Goal: Task Accomplishment & Management: Complete application form

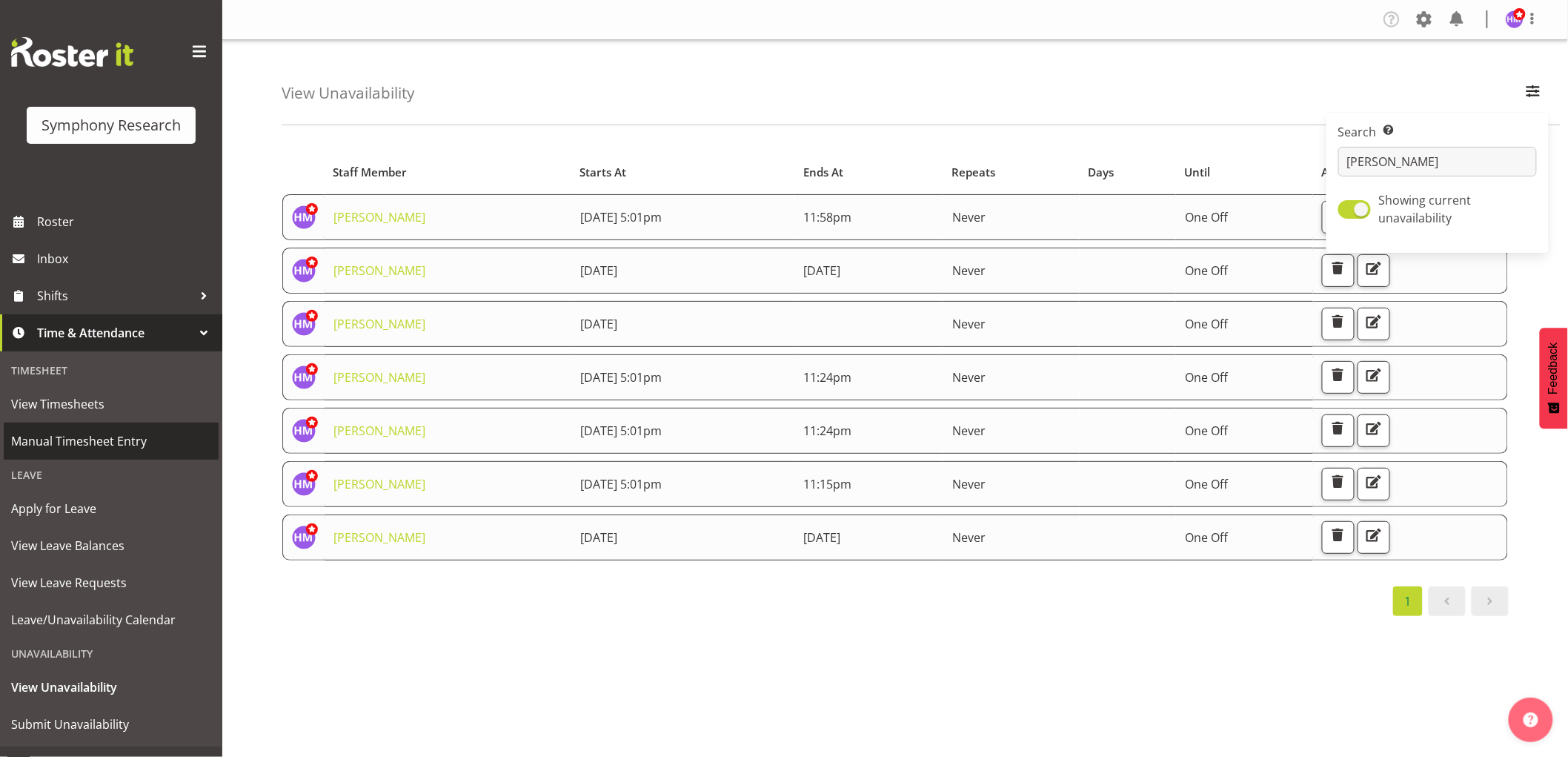
click at [126, 445] on span "Manual Timesheet Entry" at bounding box center [110, 441] width 200 height 22
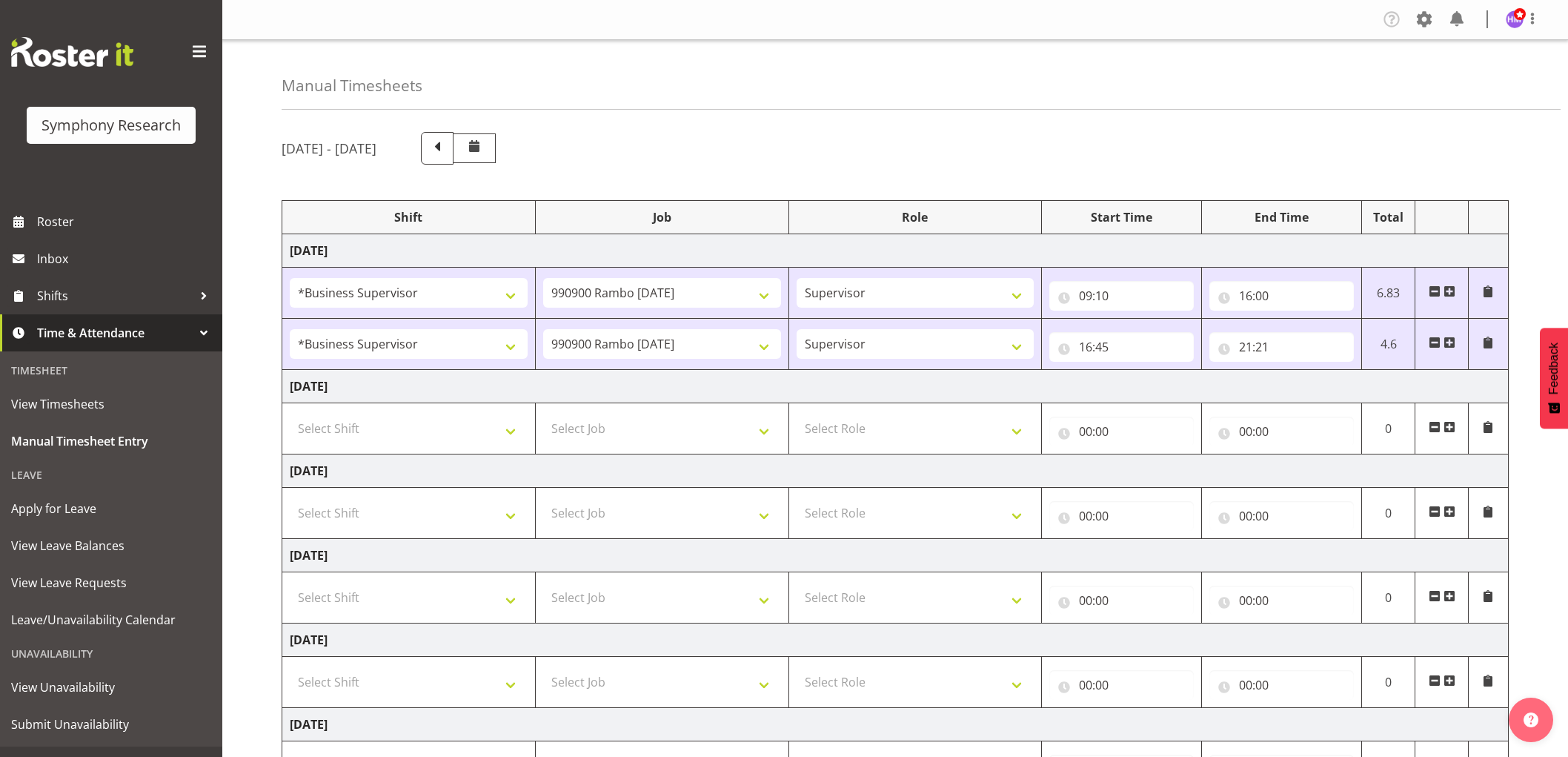
select select "1607"
select select "10732"
select select "1607"
select select "10732"
click at [462, 418] on select "Select Shift !!Weekend Residential (Roster IT Shift Label) *Business 9/10am ~ 4…" at bounding box center [408, 427] width 238 height 29
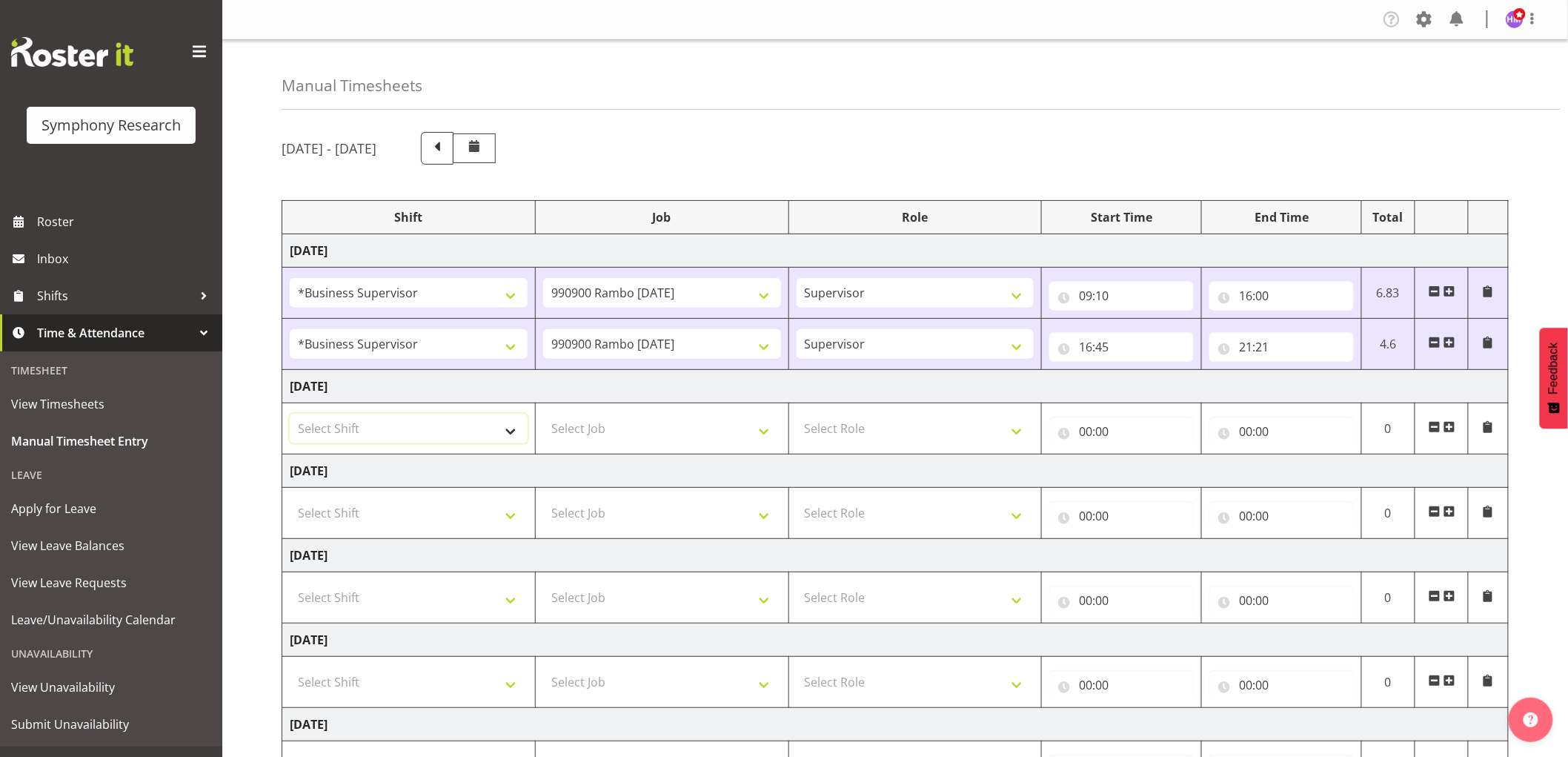
select select "1607"
click at [289, 414] on select "Select Shift !!Weekend Residential (Roster IT Shift Label) *Business 9/10am ~ 4…" at bounding box center [408, 427] width 238 height 29
click at [589, 420] on select "Select Job 550060 IF Admin 553492 World Poll Aus Wave 2 Main 2025 553493 World …" at bounding box center [662, 427] width 238 height 29
select select "10732"
click at [543, 414] on select "Select Job 550060 IF Admin 553492 World Poll Aus Wave 2 Main 2025 553493 World …" at bounding box center [662, 427] width 238 height 29
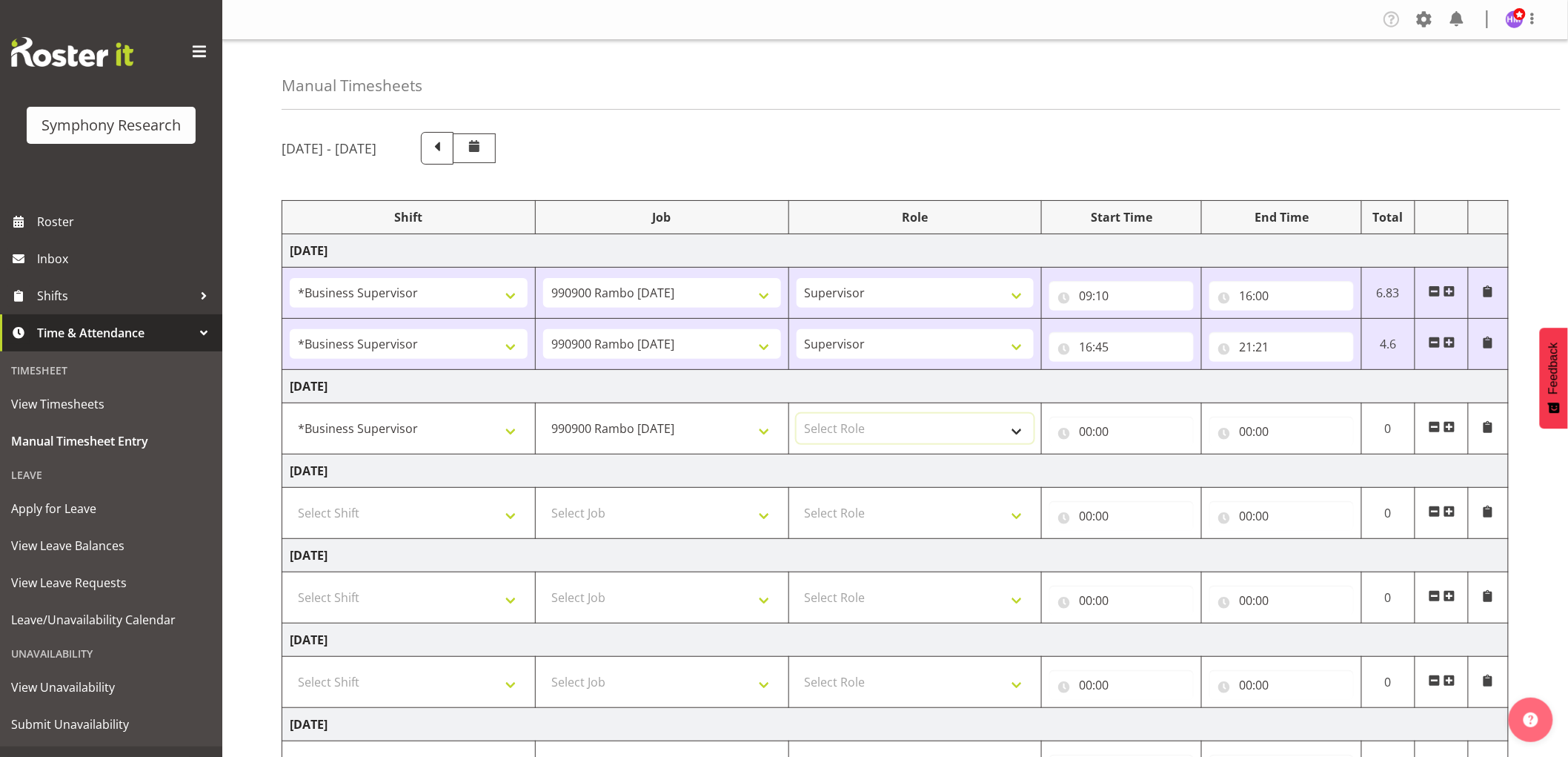
click at [845, 431] on select "Select Role Supervisor Interviewing Briefing" at bounding box center [915, 427] width 238 height 29
select select "45"
click at [797, 414] on select "Select Role Supervisor Interviewing Briefing" at bounding box center [915, 427] width 238 height 29
click at [1093, 431] on input "00:00" at bounding box center [1122, 431] width 144 height 29
click at [1143, 471] on select "00 01 02 03 04 05 06 07 08 09 10 11 12 13 14 15 16 17 18 19 20 21 22 23" at bounding box center [1150, 469] width 33 height 29
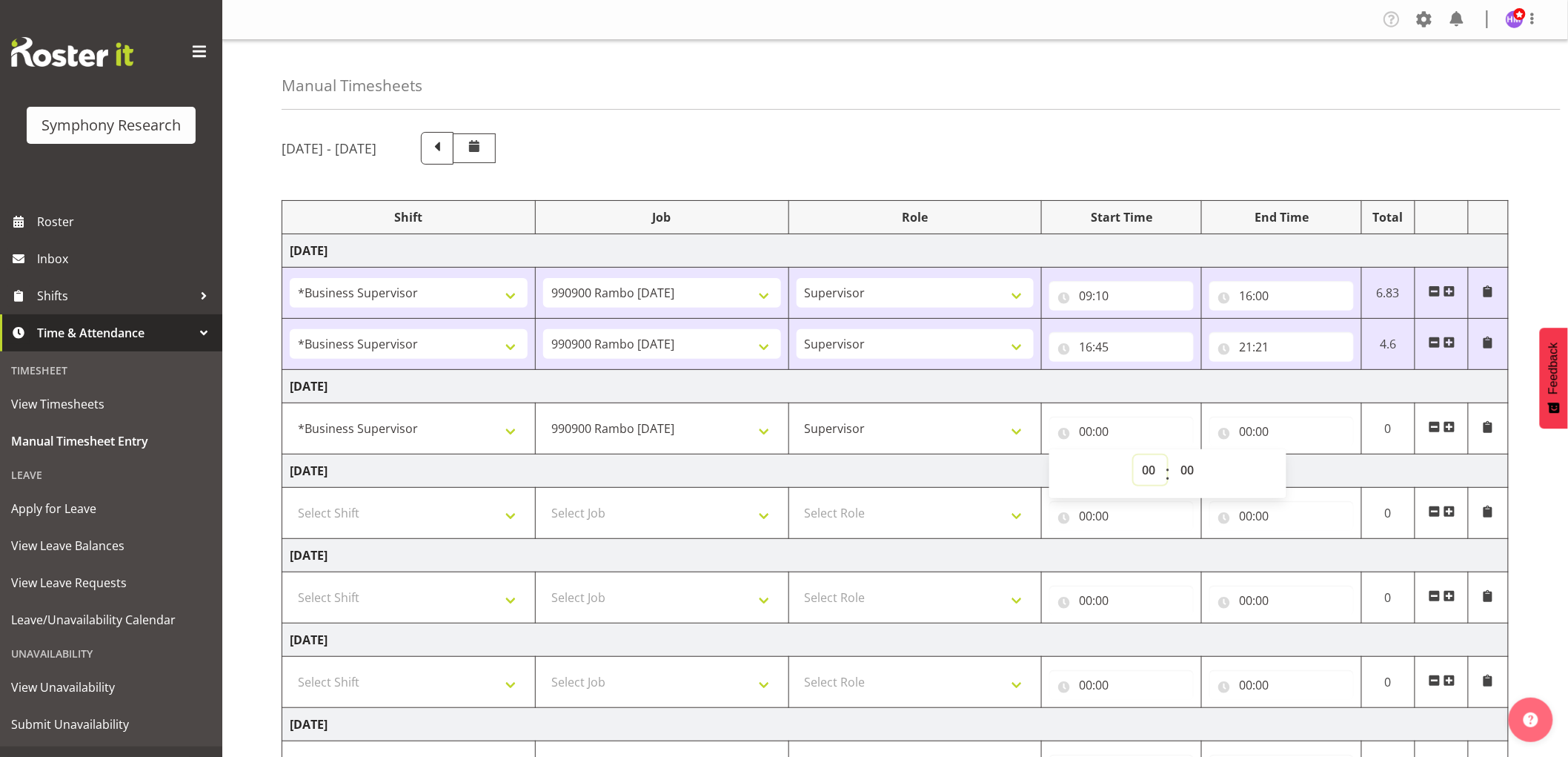
select select "9"
click at [1133, 456] on select "00 01 02 03 04 05 06 07 08 09 10 11 12 13 14 15 16 17 18 19 20 21 22 23" at bounding box center [1150, 469] width 33 height 29
type input "09:00"
click at [1201, 476] on select "00 01 02 03 04 05 06 07 08 09 10 11 12 13 14 15 16 17 18 19 20 21 22 23 24 25 2…" at bounding box center [1189, 469] width 33 height 29
click at [1173, 456] on select "00 01 02 03 04 05 06 07 08 09 10 11 12 13 14 15 16 17 18 19 20 21 22 23 24 25 2…" at bounding box center [1189, 469] width 33 height 29
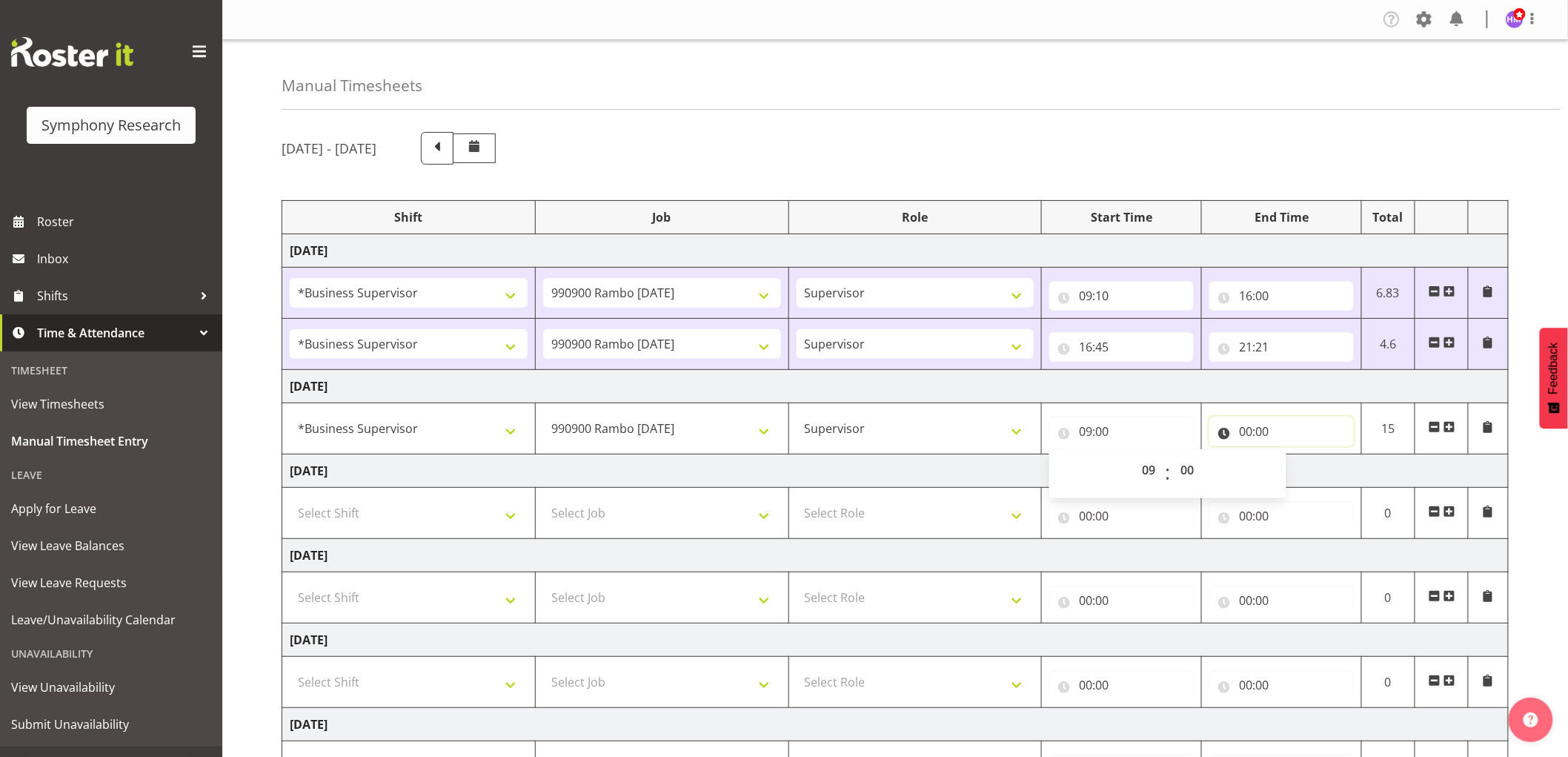
click at [1250, 428] on input "00:00" at bounding box center [1281, 431] width 144 height 29
click at [1117, 428] on input "09:00" at bounding box center [1122, 431] width 144 height 29
click at [1189, 468] on select "00 01 02 03 04 05 06 07 08 09 10 11 12 13 14 15 16 17 18 19 20 21 22 23 24 25 2…" at bounding box center [1189, 469] width 33 height 29
select select "30"
click at [1173, 456] on select "00 01 02 03 04 05 06 07 08 09 10 11 12 13 14 15 16 17 18 19 20 21 22 23 24 25 2…" at bounding box center [1189, 469] width 33 height 29
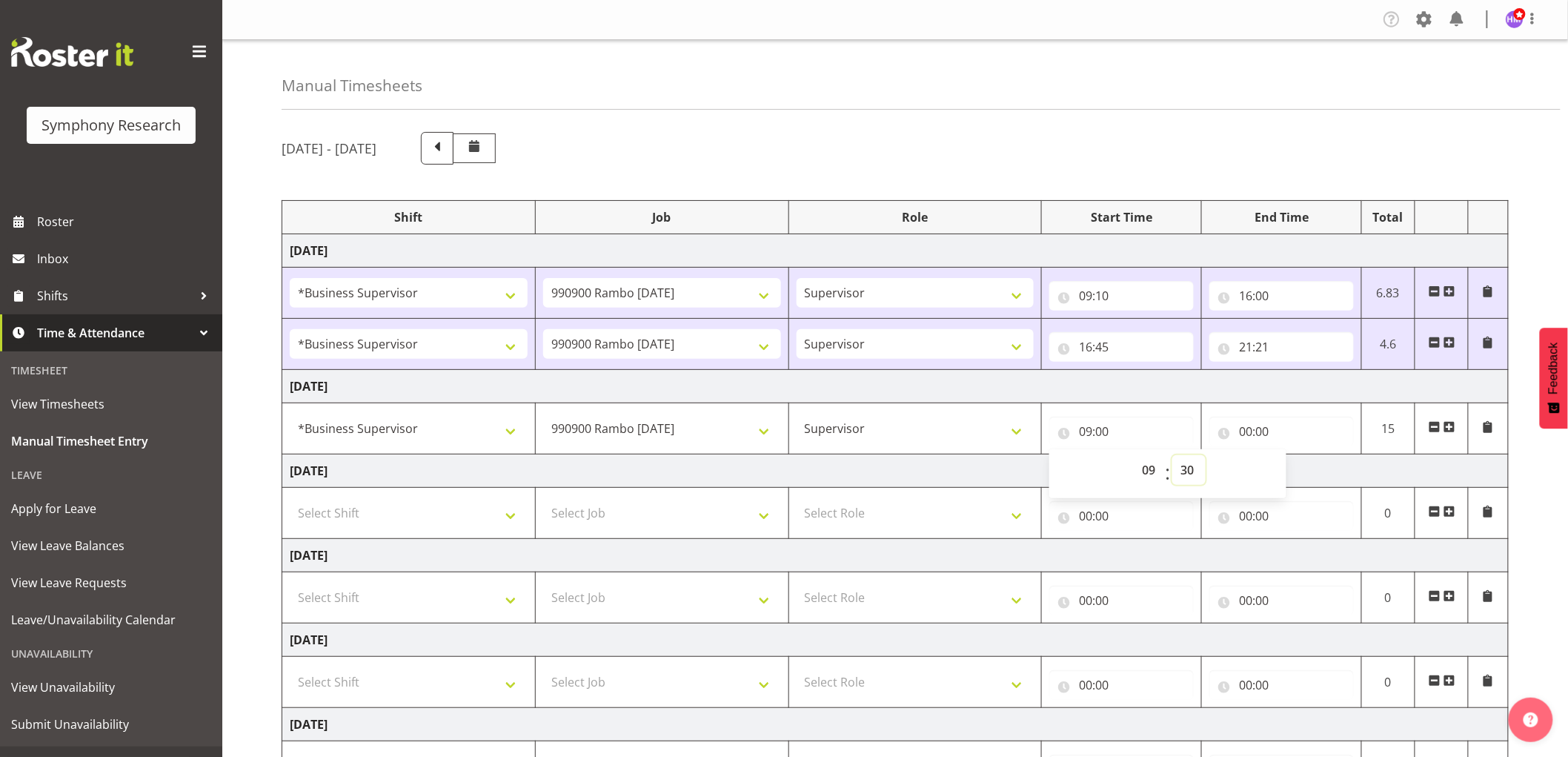
type input "09:30"
click at [1257, 434] on input "00:00" at bounding box center [1281, 431] width 144 height 29
click at [1310, 469] on select "00 01 02 03 04 05 06 07 08 09 10 11 12 13 14 15 16 17 18 19 20 21 22 23" at bounding box center [1310, 469] width 33 height 29
select select "16"
click at [1294, 456] on select "00 01 02 03 04 05 06 07 08 09 10 11 12 13 14 15 16 17 18 19 20 21 22 23" at bounding box center [1310, 469] width 33 height 29
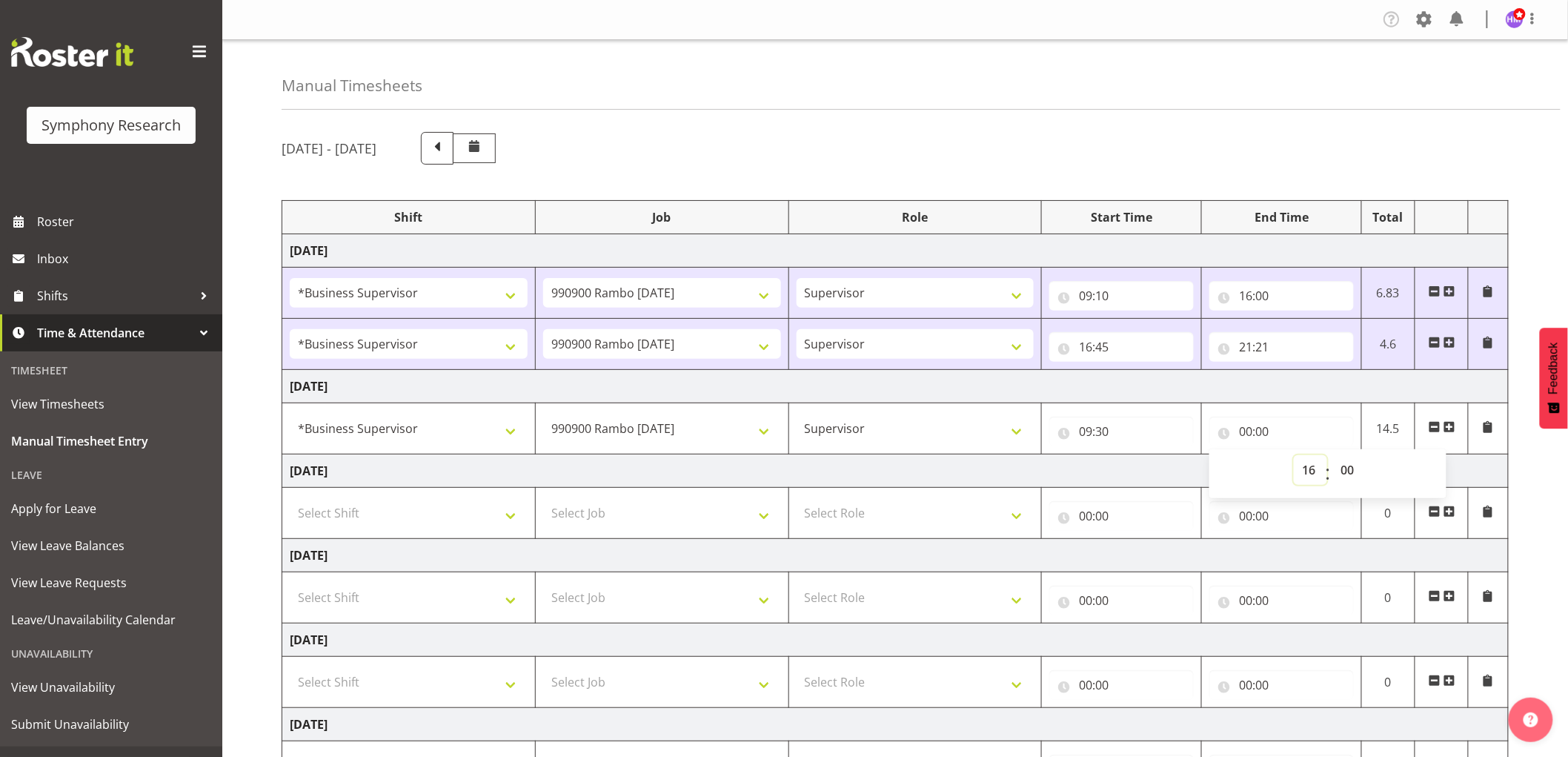
type input "16:00"
click at [1343, 469] on select "00 01 02 03 04 05 06 07 08 09 10 11 12 13 14 15 16 17 18 19 20 21 22 23 24 25 2…" at bounding box center [1349, 469] width 33 height 29
select select "15"
click at [1333, 456] on select "00 01 02 03 04 05 06 07 08 09 10 11 12 13 14 15 16 17 18 19 20 21 22 23 24 25 2…" at bounding box center [1349, 469] width 33 height 29
type input "16:15"
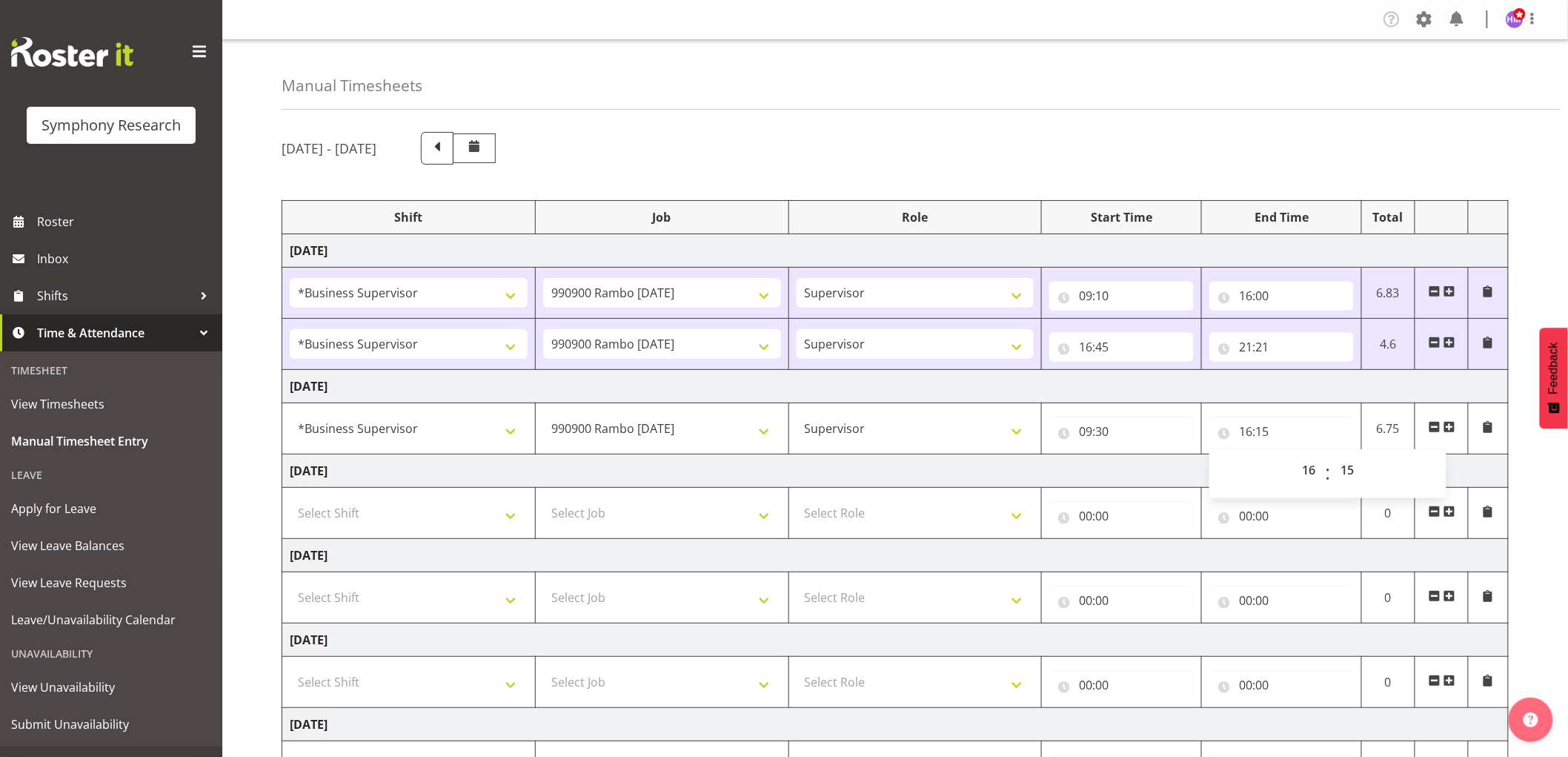
click at [1448, 427] on span at bounding box center [1449, 427] width 12 height 12
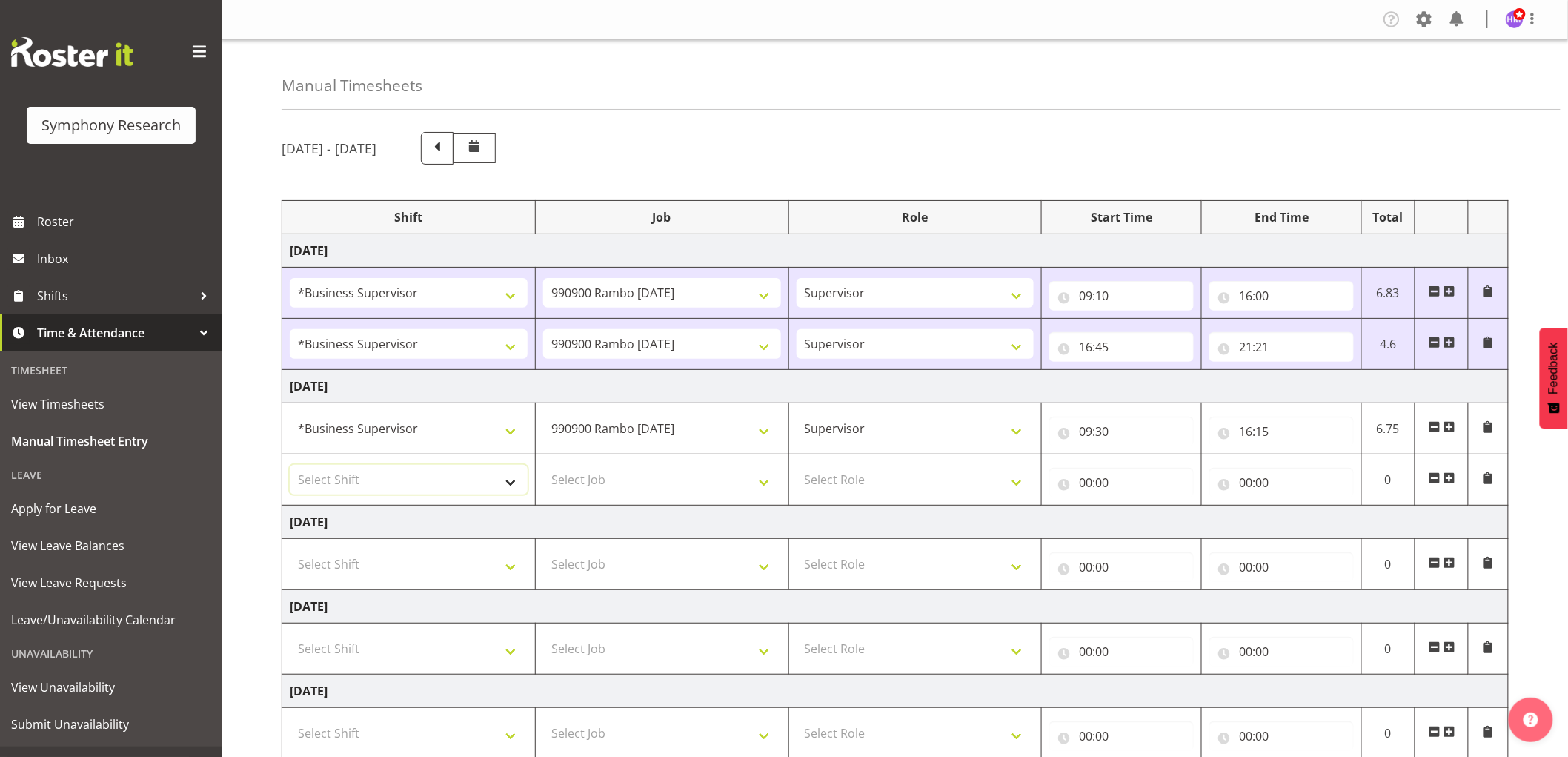
click at [353, 484] on select "Select Shift !!Weekend Residential (Roster IT Shift Label) *Business 9/10am ~ 4…" at bounding box center [408, 479] width 238 height 29
select select "48116"
click at [289, 466] on select "Select Shift !!Weekend Residential (Roster IT Shift Label) *Business 9/10am ~ 4…" at bounding box center [408, 479] width 238 height 29
click at [661, 483] on select "Select Job 550060 IF Admin 553492 World Poll Aus Wave 2 Main 2025 553493 World …" at bounding box center [662, 479] width 238 height 29
select select "10732"
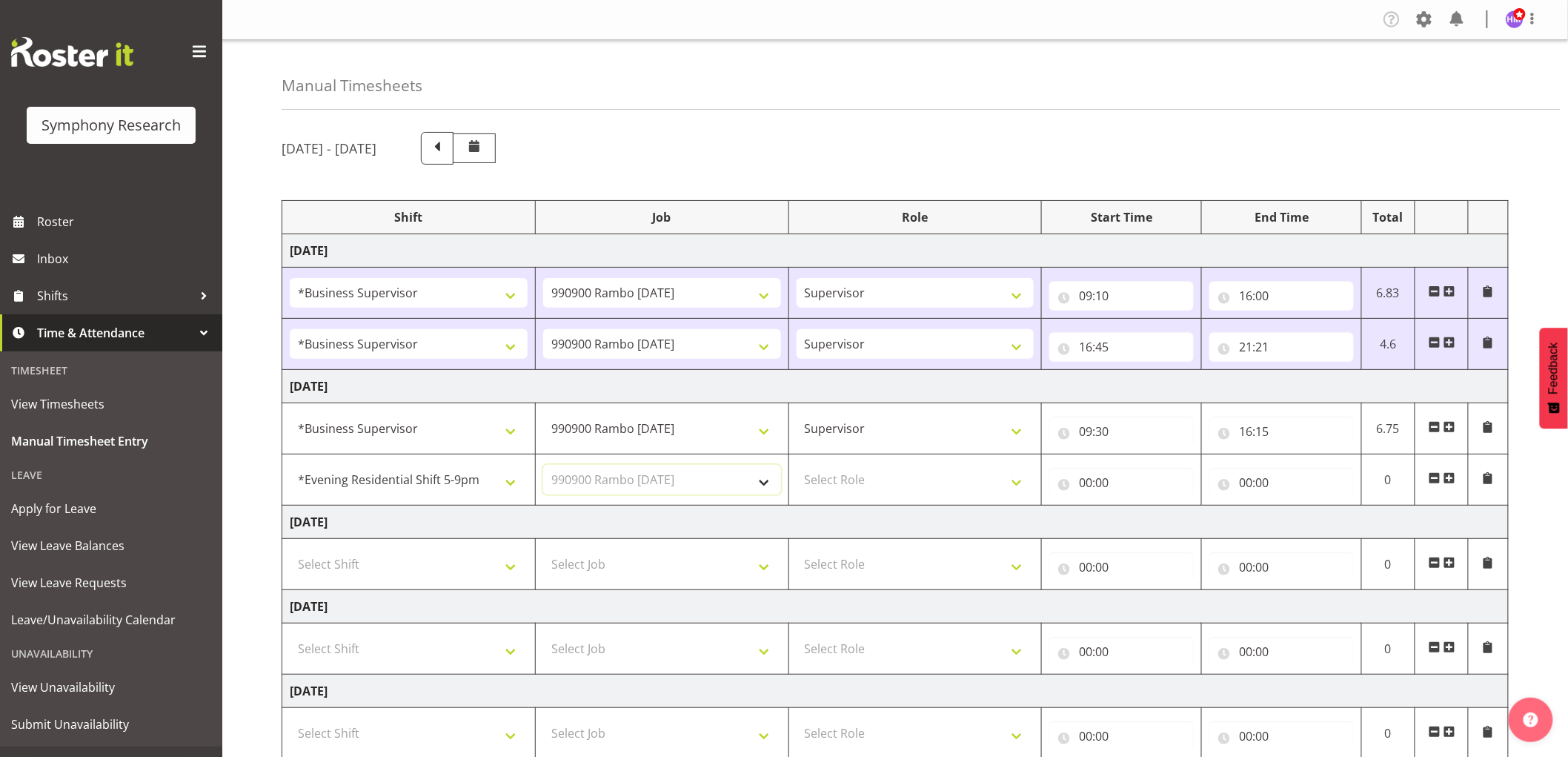
click at [543, 466] on select "Select Job 550060 IF Admin 553492 World Poll Aus Wave 2 Main 2025 553493 World …" at bounding box center [662, 479] width 238 height 29
click at [908, 475] on select "Select Role Supervisor Interviewing Briefing" at bounding box center [915, 479] width 238 height 29
select select "45"
click at [797, 466] on select "Select Role Supervisor Interviewing Briefing" at bounding box center [915, 479] width 238 height 29
click at [1087, 499] on td "00:00 00 01 02 03 04 05 06 07 08 09 10 11 12 13 14 15 16 17 18 19 20 21 22 23 :…" at bounding box center [1122, 479] width 160 height 51
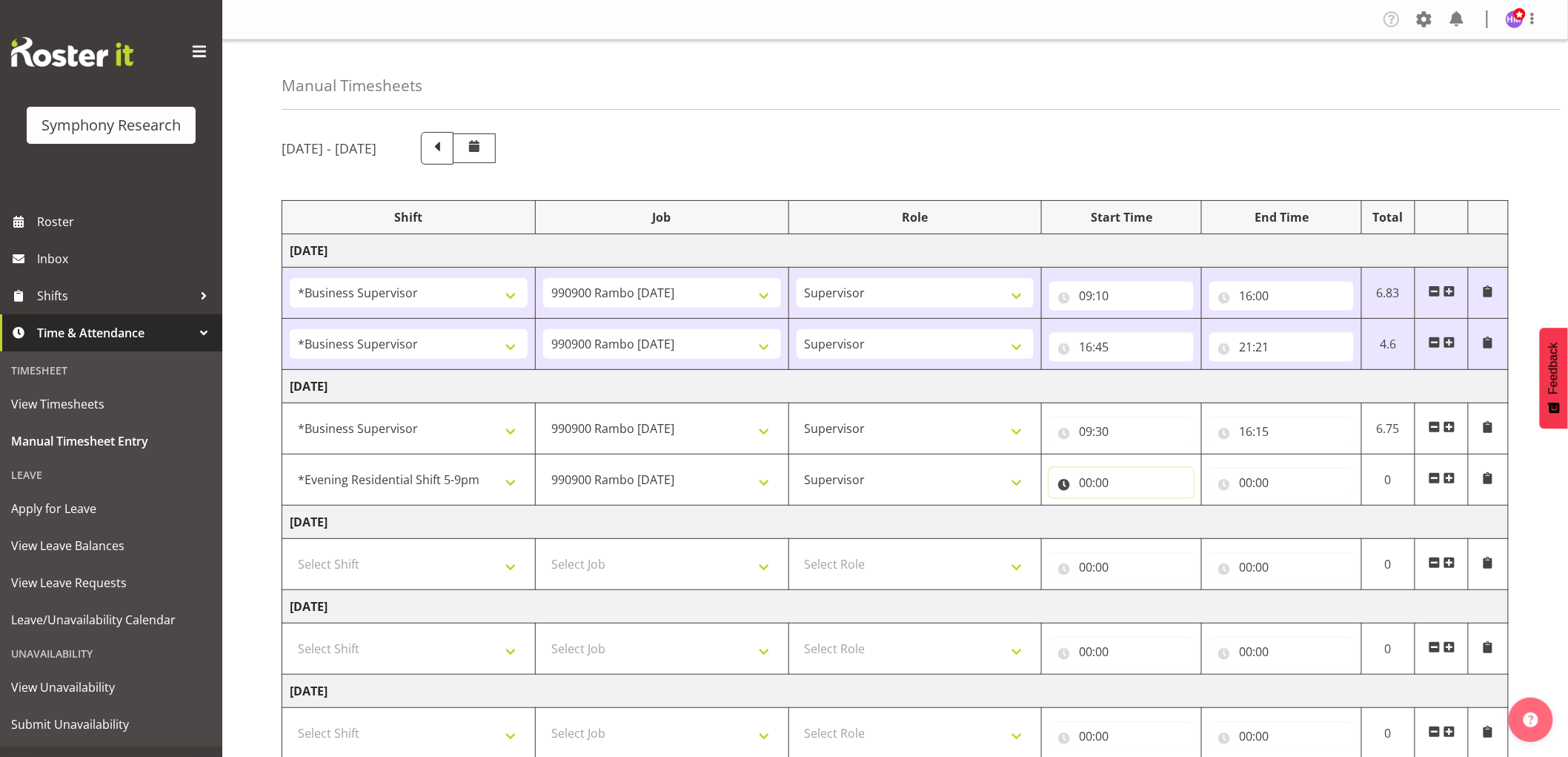
click at [1086, 487] on input "00:00" at bounding box center [1122, 482] width 144 height 29
click at [1138, 522] on select "00 01 02 03 04 05 06 07 08 09 10 11 12 13 14 15 16 17 18 19 20 21 22 23" at bounding box center [1150, 520] width 33 height 29
select select "16"
click at [1133, 507] on select "00 01 02 03 04 05 06 07 08 09 10 11 12 13 14 15 16 17 18 19 20 21 22 23" at bounding box center [1150, 520] width 33 height 29
type input "16:00"
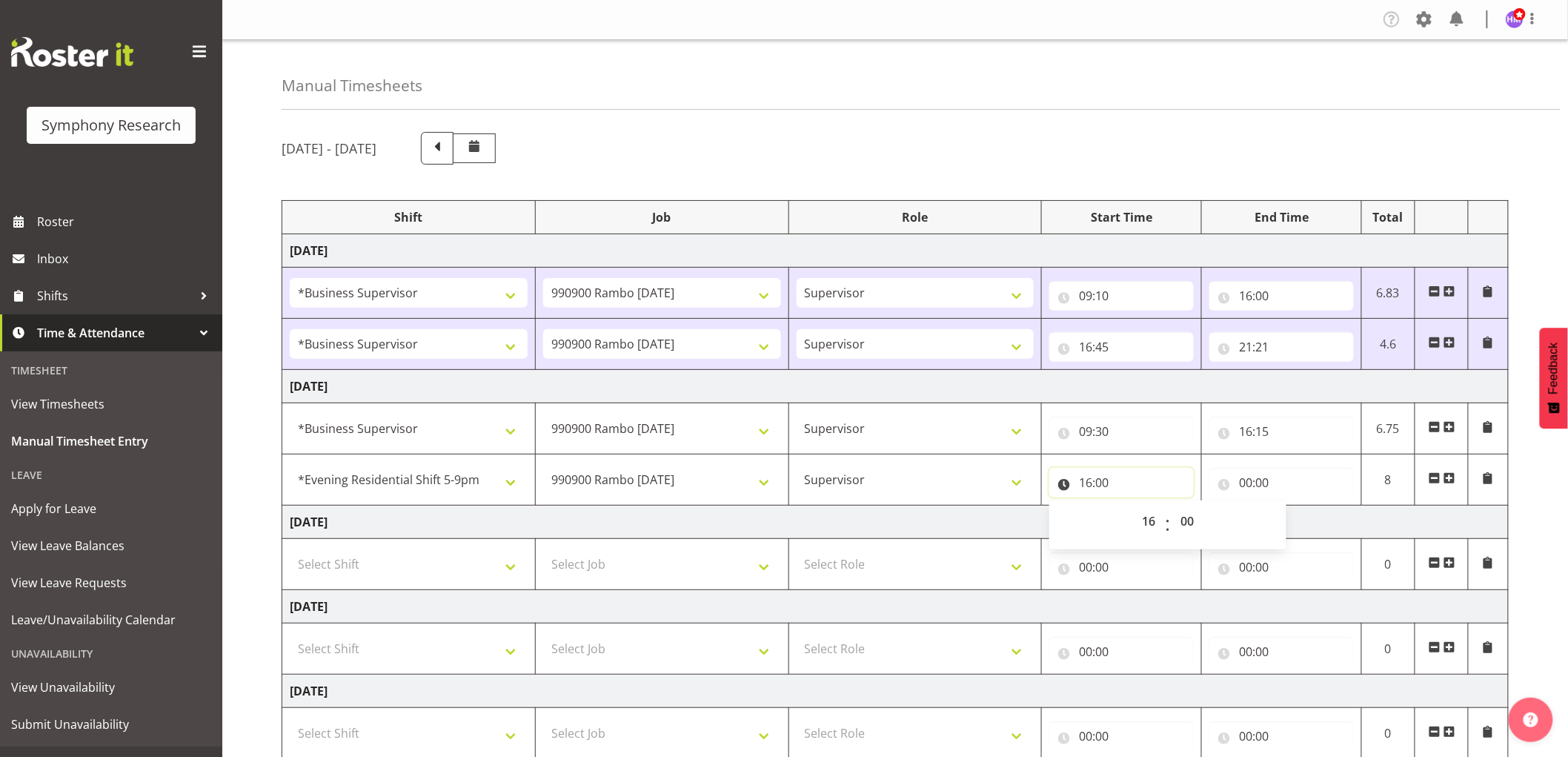
click at [1103, 484] on input "16:00" at bounding box center [1122, 482] width 144 height 29
click at [1199, 523] on select "00 01 02 03 04 05 06 07 08 09 10 11 12 13 14 15 16 17 18 19 20 21 22 23 24 25 2…" at bounding box center [1189, 520] width 33 height 29
select select "40"
click at [1173, 507] on select "00 01 02 03 04 05 06 07 08 09 10 11 12 13 14 15 16 17 18 19 20 21 22 23 24 25 2…" at bounding box center [1189, 520] width 33 height 29
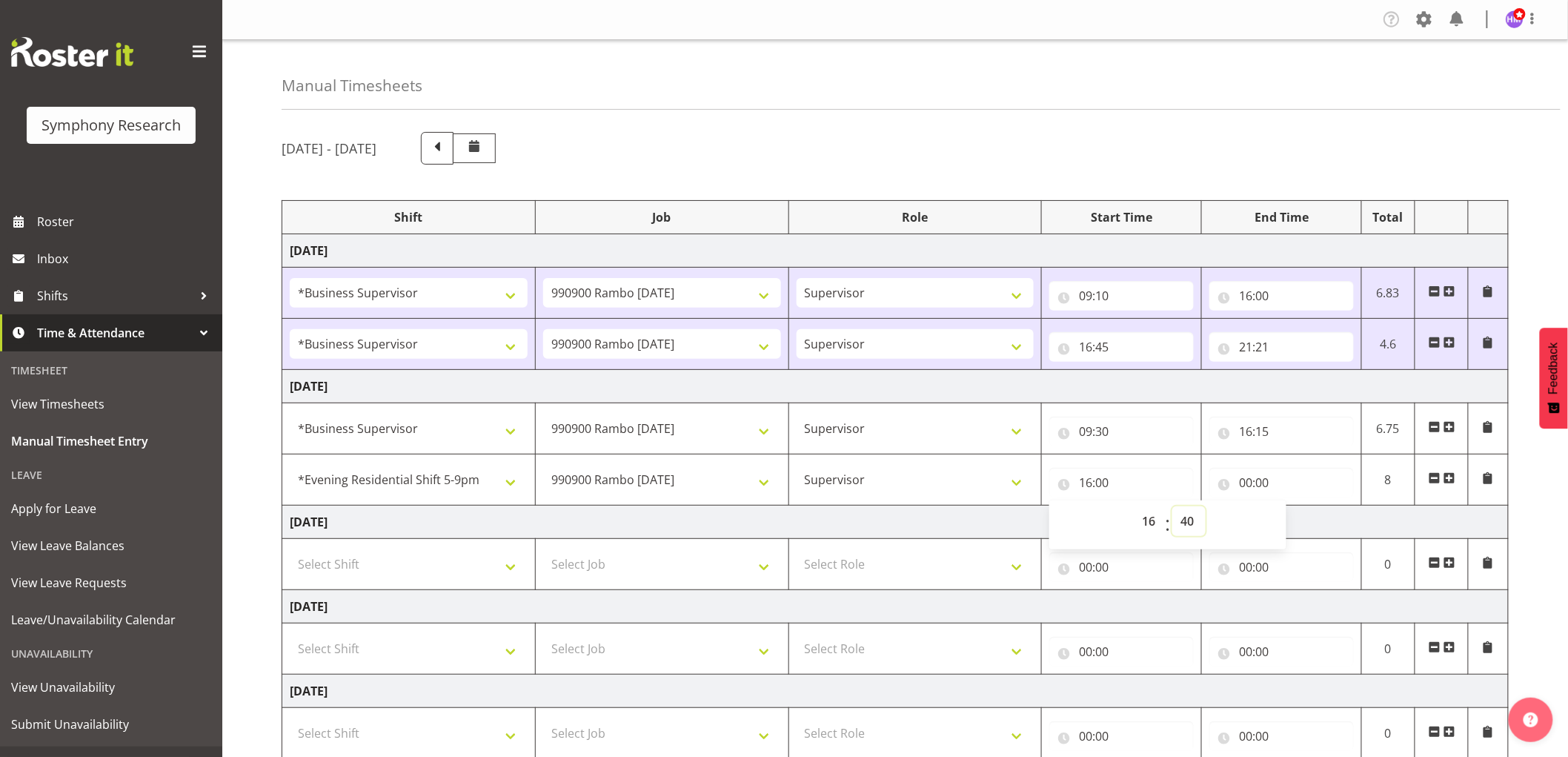
type input "16:40"
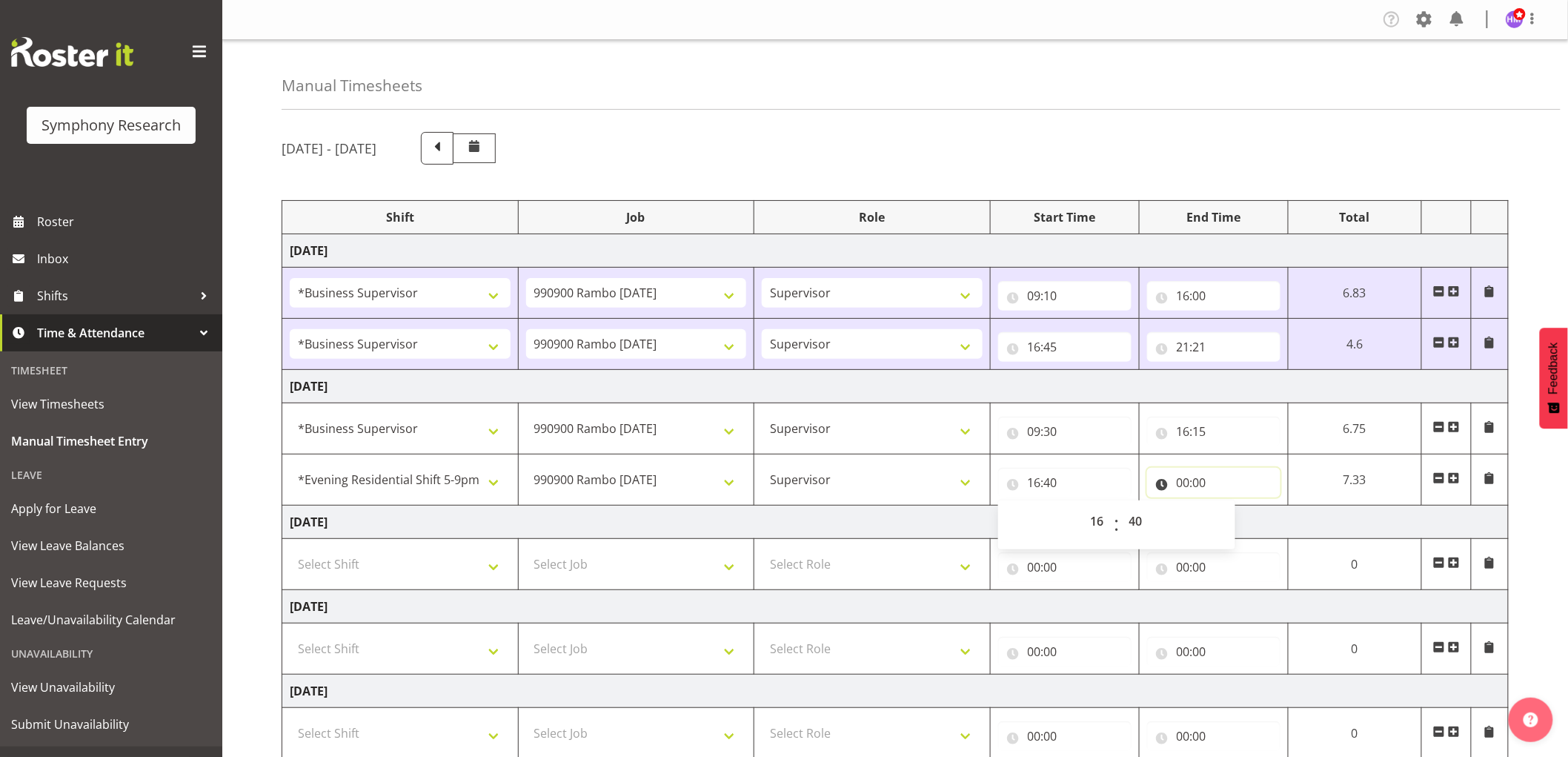
click at [1189, 488] on input "00:00" at bounding box center [1214, 482] width 134 height 29
drag, startPoint x: 1241, startPoint y: 519, endPoint x: 1265, endPoint y: 574, distance: 60.0
click at [1242, 519] on select "00 01 02 03 04 05 06 07 08 09 10 11 12 13 14 15 16 17 18 19 20 21 22 23" at bounding box center [1247, 520] width 33 height 29
select select "21"
click at [1231, 507] on select "00 01 02 03 04 05 06 07 08 09 10 11 12 13 14 15 16 17 18 19 20 21 22 23" at bounding box center [1247, 520] width 33 height 29
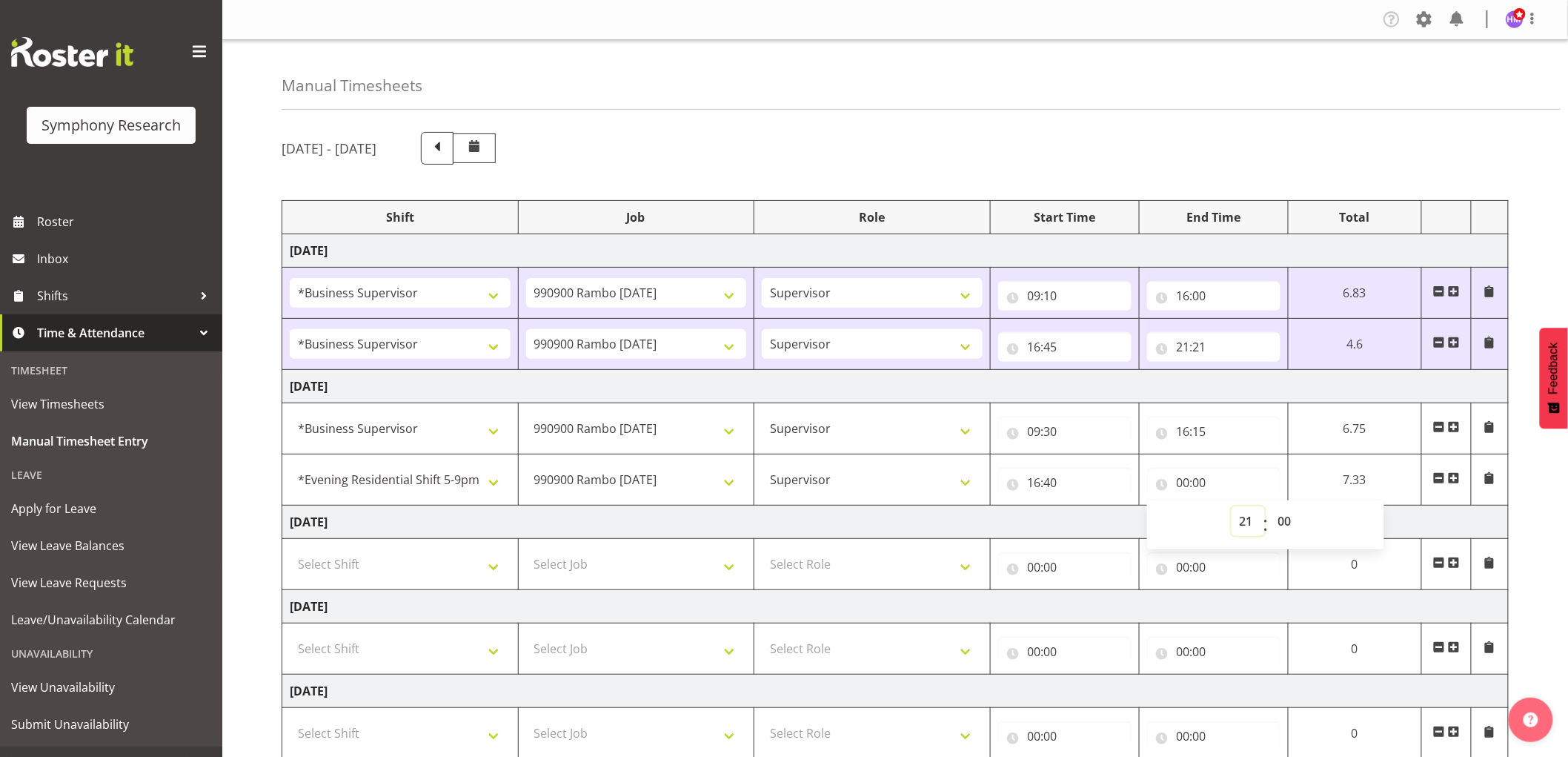
type input "21:00"
click at [1295, 515] on select "00 01 02 03 04 05 06 07 08 09 10 11 12 13 14 15 16 17 18 19 20 21 22 23 24 25 2…" at bounding box center [1287, 520] width 33 height 29
select select "15"
click at [1271, 507] on select "00 01 02 03 04 05 06 07 08 09 10 11 12 13 14 15 16 17 18 19 20 21 22 23 24 25 2…" at bounding box center [1287, 520] width 33 height 29
type input "21:15"
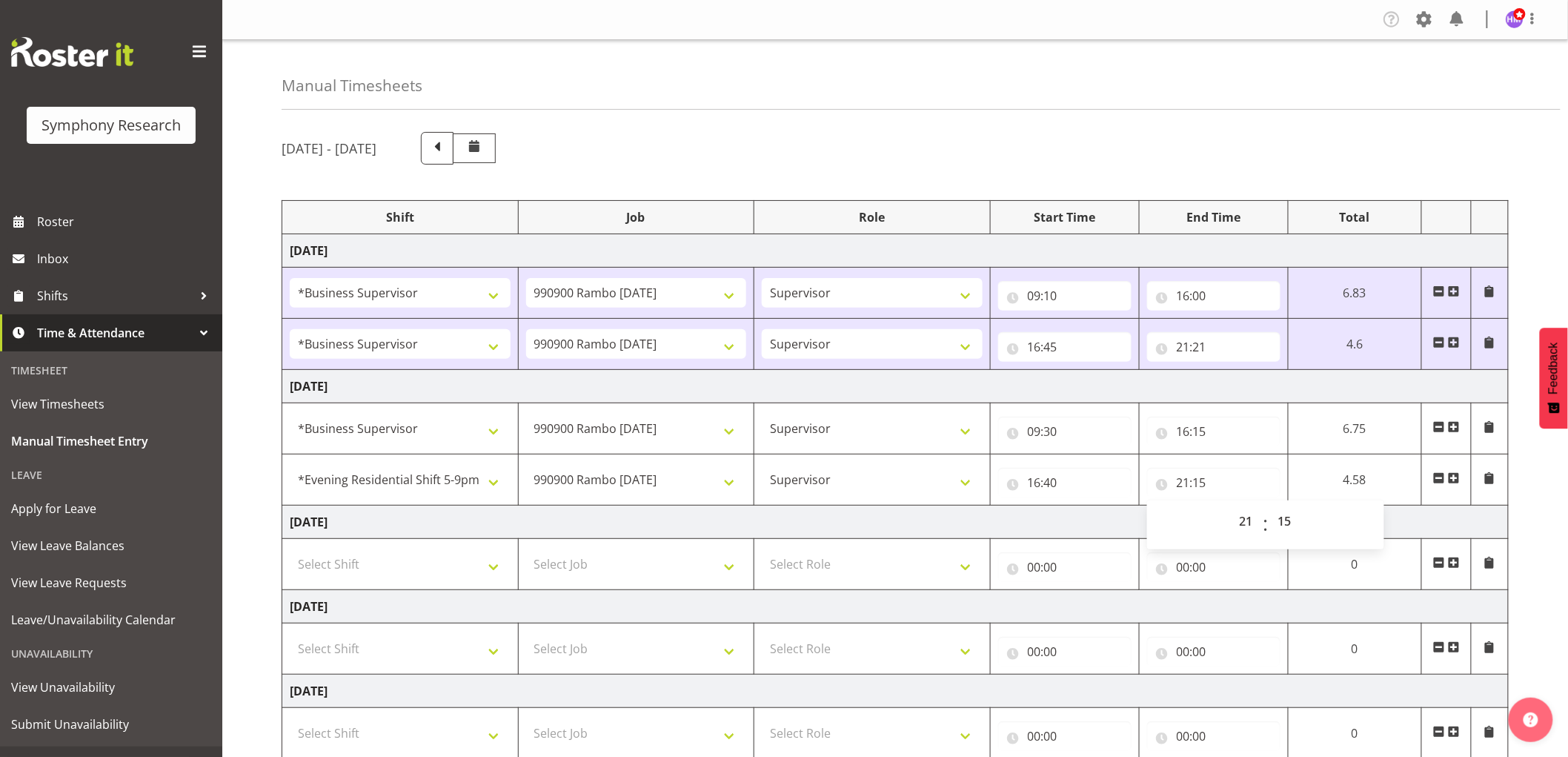
drag, startPoint x: 1213, startPoint y: 120, endPoint x: 1231, endPoint y: 127, distance: 19.3
click at [1217, 121] on div "Manual Timesheets October 6th - October 12th 2025 Shift Job Role Start Time End…" at bounding box center [896, 525] width 1346 height 971
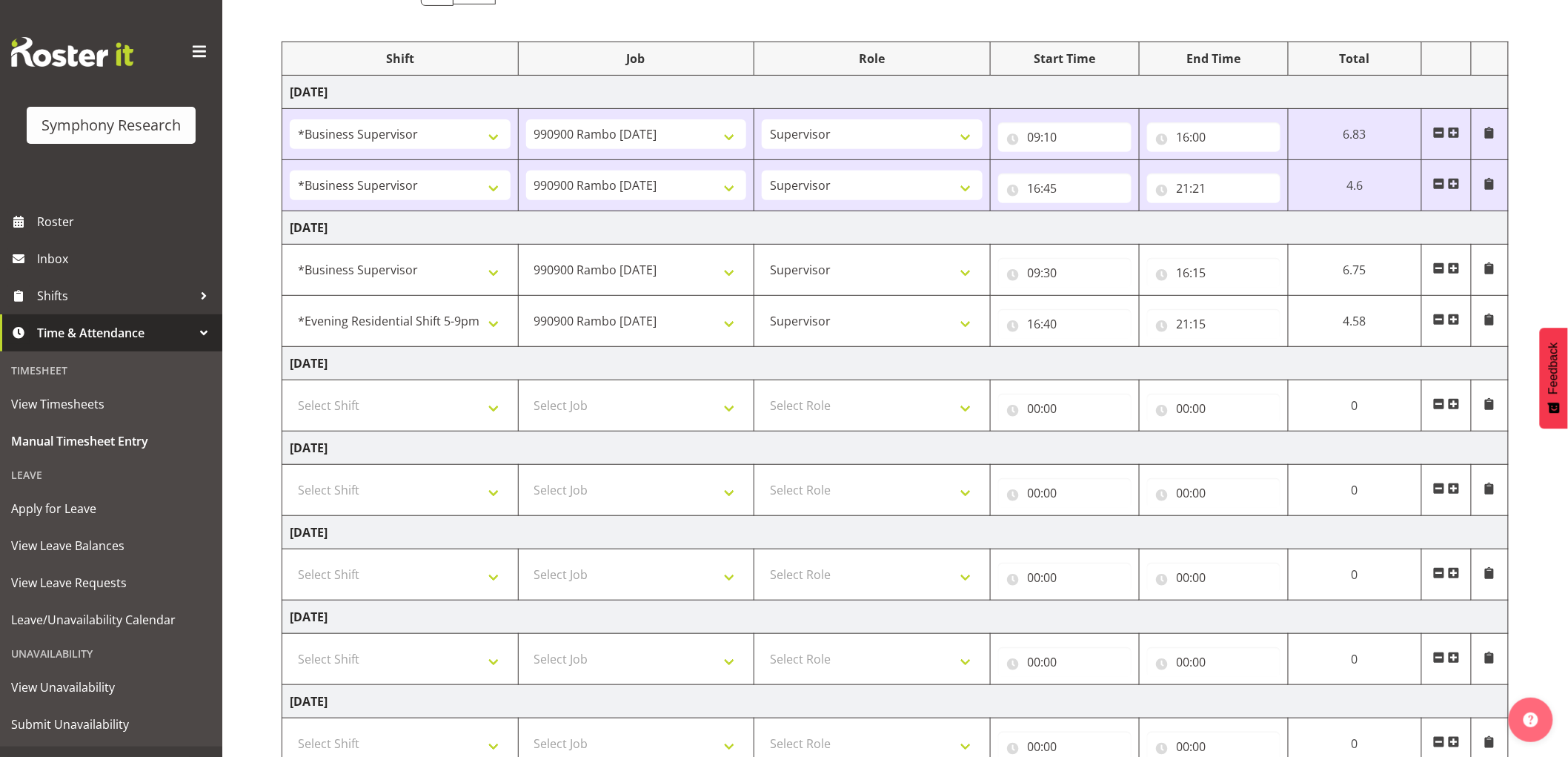
scroll to position [268, 0]
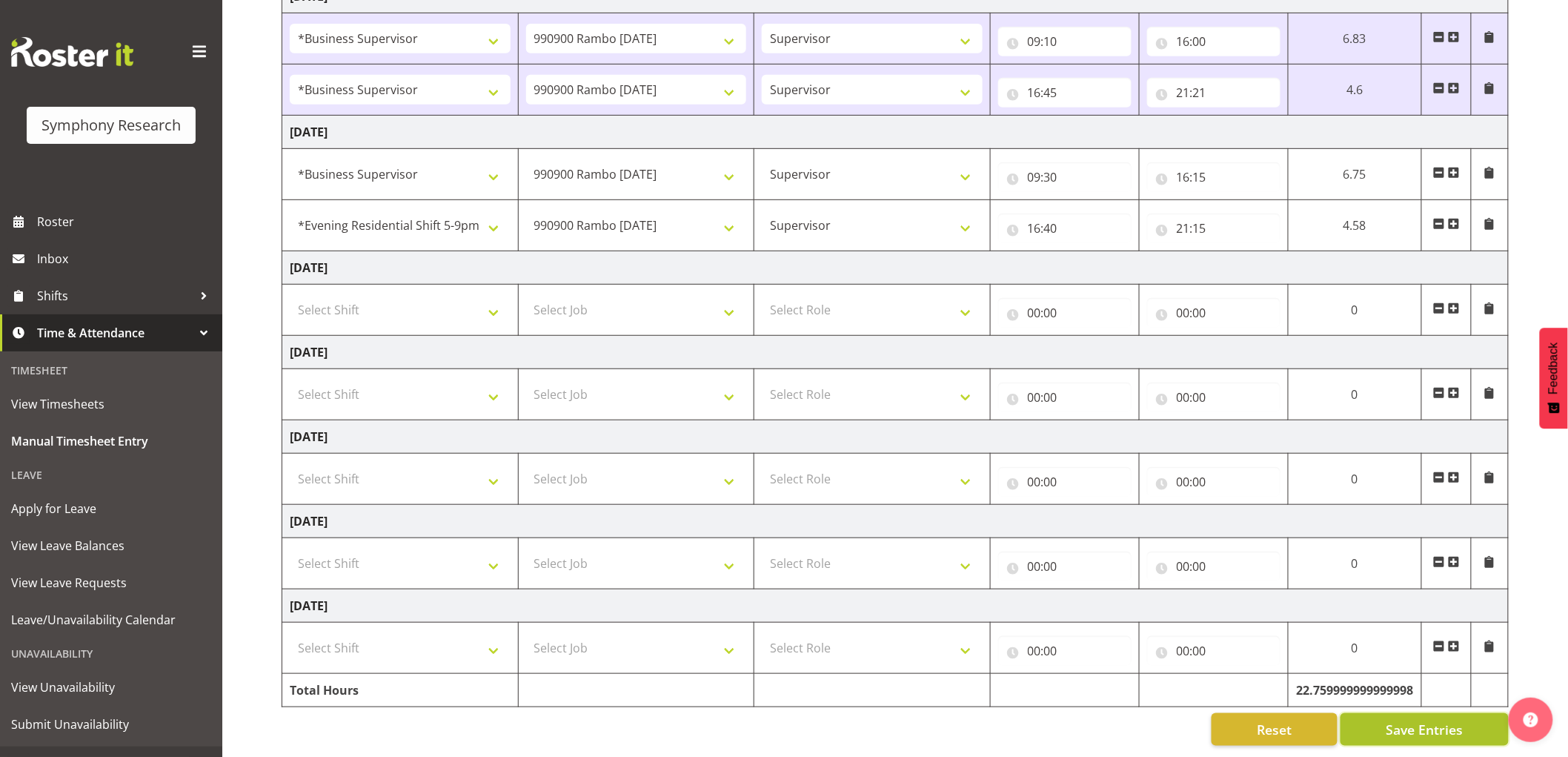
click at [1433, 725] on span "Save Entries" at bounding box center [1424, 729] width 77 height 20
